Goal: Information Seeking & Learning: Learn about a topic

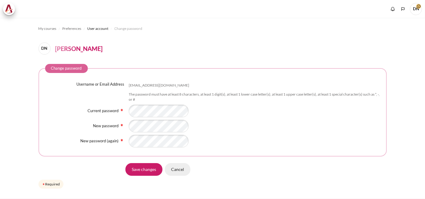
click at [177, 169] on input "Cancel" at bounding box center [178, 169] width 26 height 13
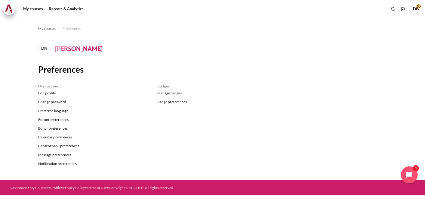
click at [8, 137] on section "My courses Preferences DN Dat Nguyen Preferences User account Edit profile Chan…" at bounding box center [212, 99] width 425 height 162
click at [373, 91] on div "User account Edit profile Change password Preferred language Forum preferences …" at bounding box center [212, 127] width 357 height 87
click at [36, 9] on link "My courses" at bounding box center [33, 9] width 24 height 12
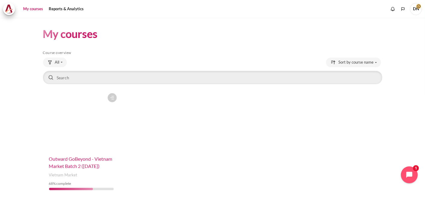
click at [81, 166] on span "Outward GoBeyond - Vietnam Market Batch 2 ([DATE])" at bounding box center [80, 162] width 63 height 13
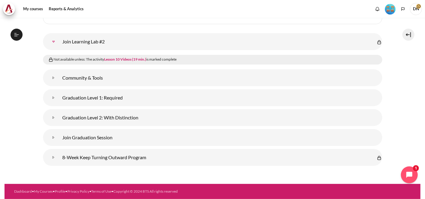
scroll to position [1298, 0]
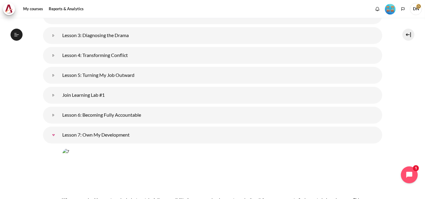
scroll to position [143, 0]
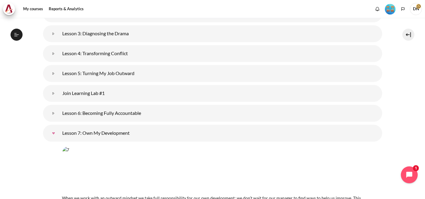
click at [54, 132] on link "Lesson 7: Own My Development" at bounding box center [54, 133] width 12 height 12
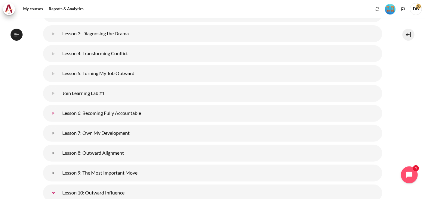
click at [53, 112] on link "Lesson 6: Becoming Fully Accountable" at bounding box center [54, 113] width 12 height 12
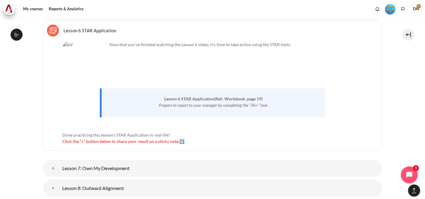
scroll to position [0, 0]
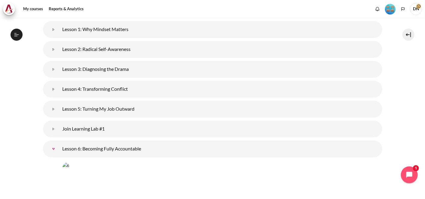
click at [53, 147] on link "Lesson 6: Becoming Fully Accountable" at bounding box center [54, 149] width 12 height 12
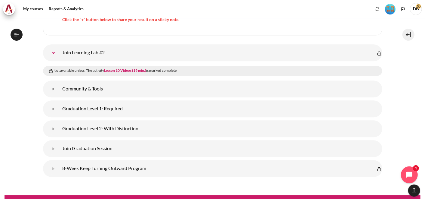
scroll to position [844, 0]
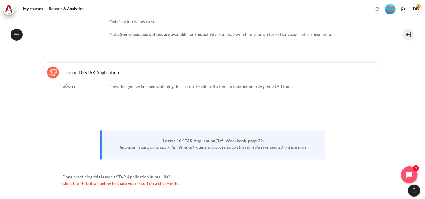
scroll to position [673, 0]
click at [87, 70] on link "Lesson 10 STAR Application Sticky Notes" at bounding box center [91, 71] width 55 height 6
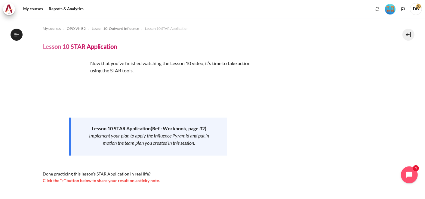
click at [107, 66] on span "Now that you’ve finished watching the Lesson 10 video, it’s time to take action…" at bounding box center [171, 66] width 160 height 13
click at [162, 29] on span "Lesson 10 STAR Application" at bounding box center [167, 28] width 44 height 5
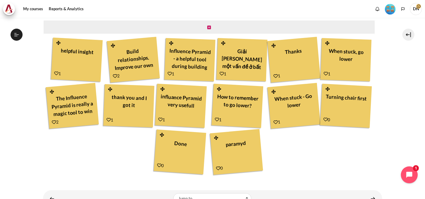
scroll to position [214, 0]
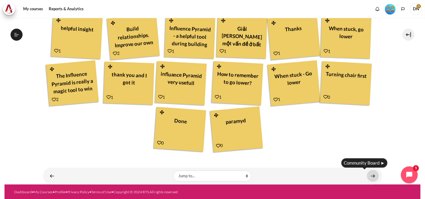
click at [371, 175] on link "Content" at bounding box center [373, 176] width 12 height 12
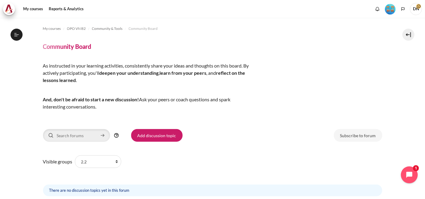
scroll to position [584, 0]
click at [271, 111] on div "As instructed in your learning activities, consistently share your ideas and th…" at bounding box center [212, 91] width 339 height 58
